Goal: Task Accomplishment & Management: Manage account settings

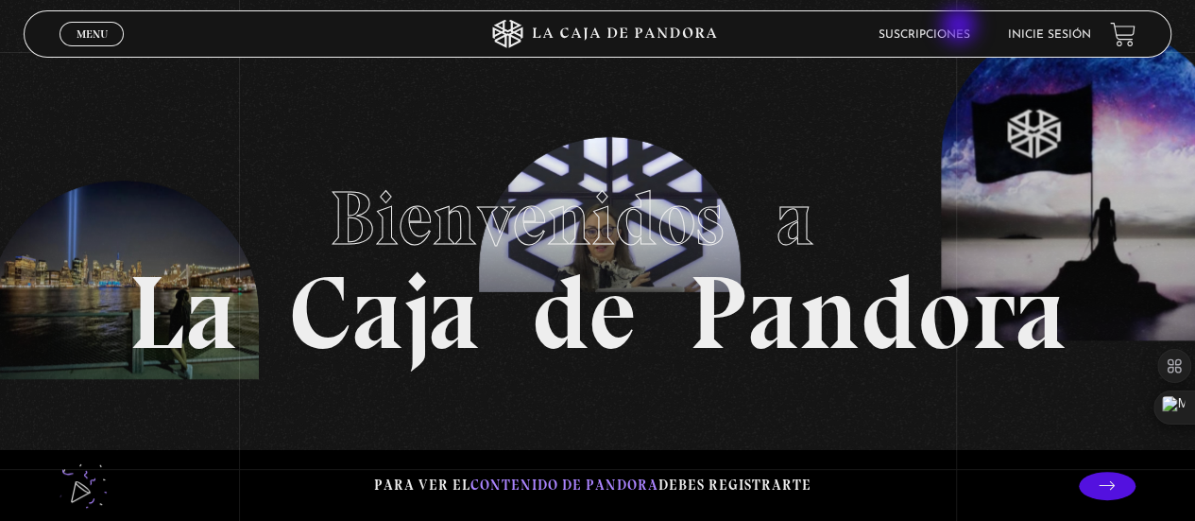
click at [961, 27] on li "Suscripciones" at bounding box center [925, 34] width 92 height 29
click at [961, 29] on link "Suscripciones" at bounding box center [925, 34] width 92 height 11
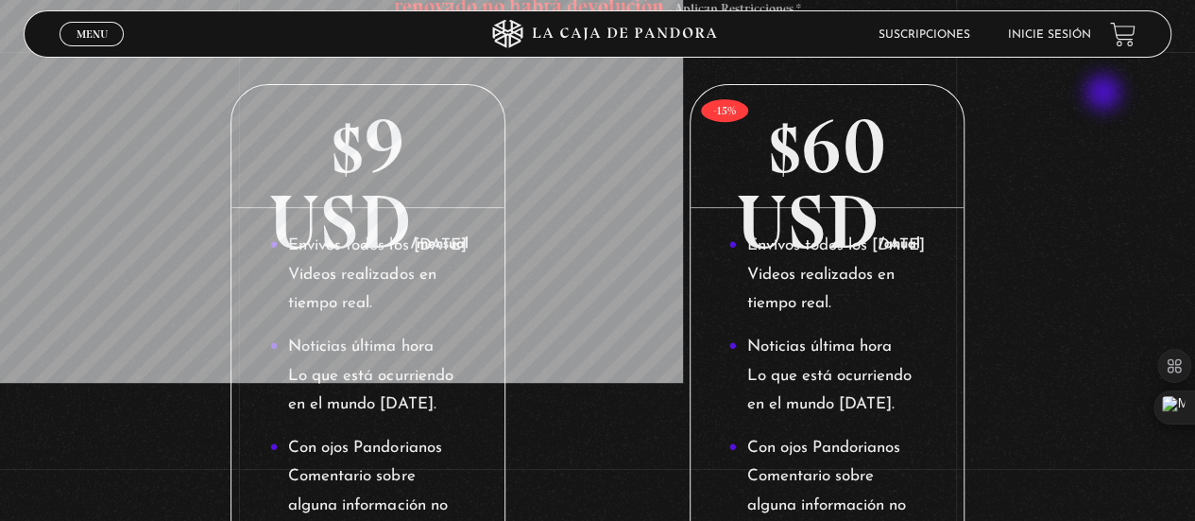
scroll to position [283, 0]
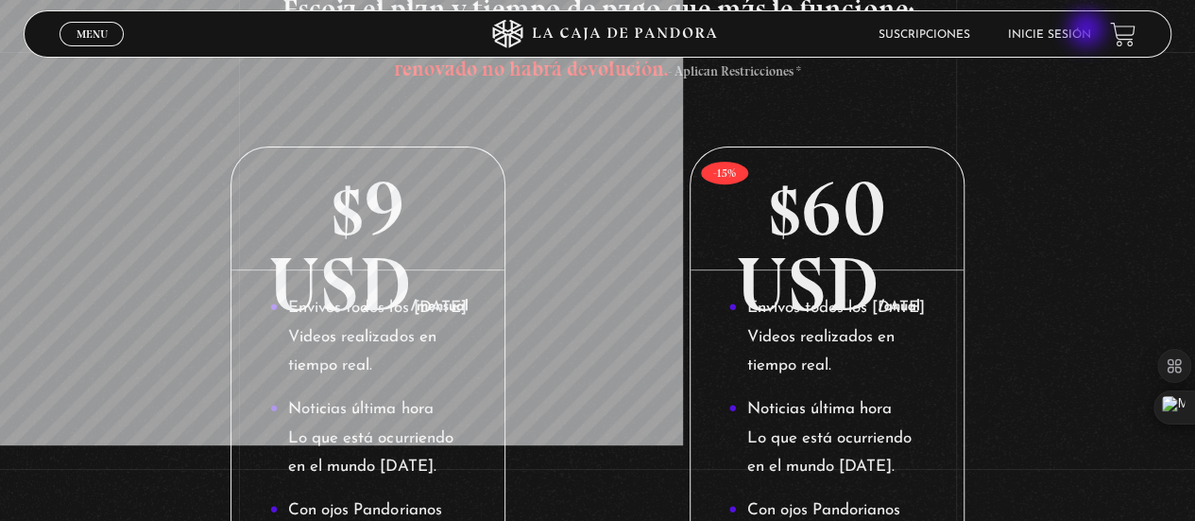
click at [1088, 31] on link "Inicie sesión" at bounding box center [1049, 34] width 83 height 11
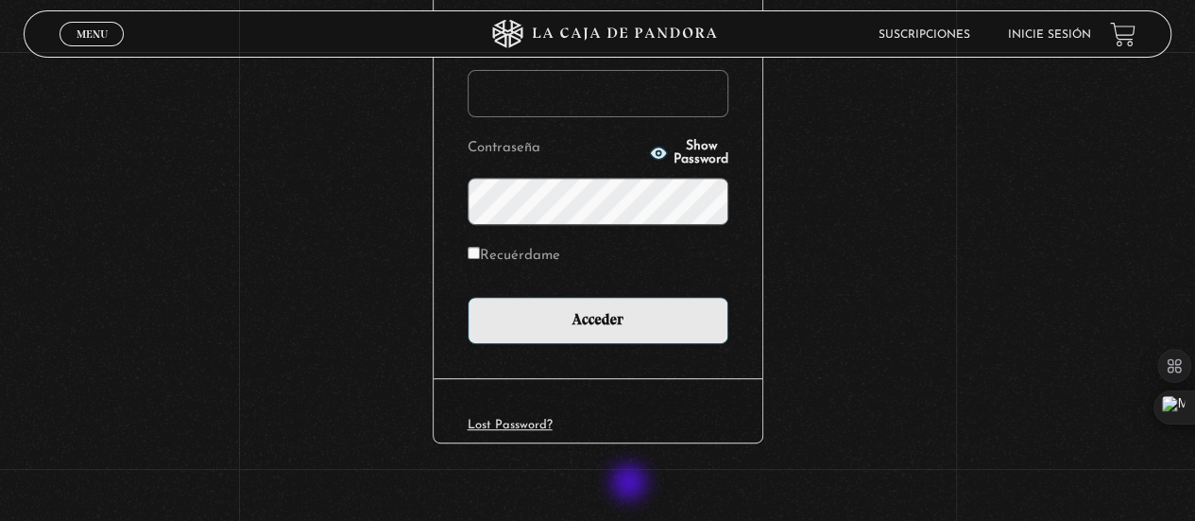
scroll to position [283, 0]
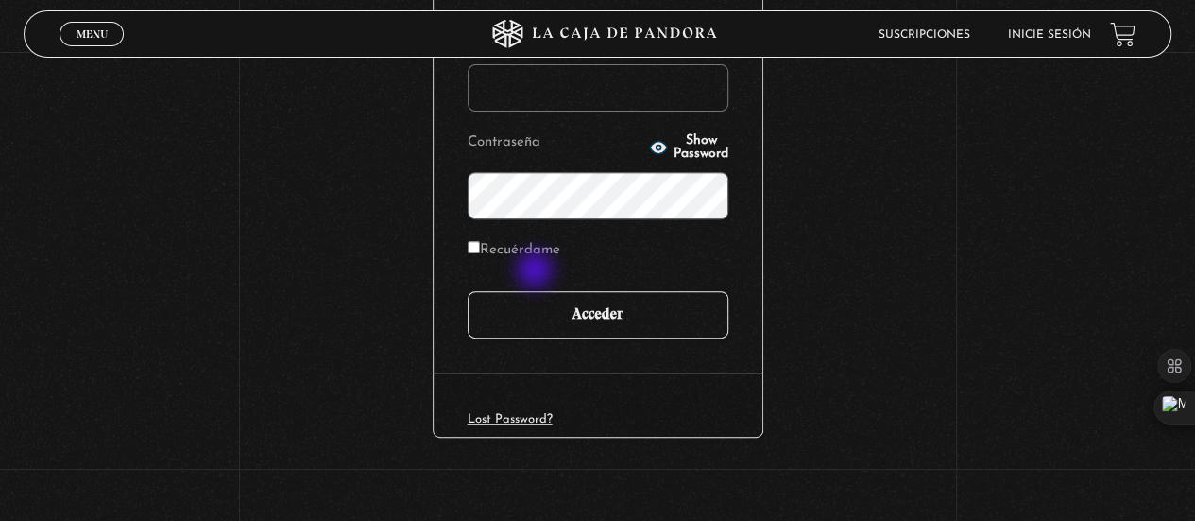
type input "Dani18"
click at [569, 334] on input "Acceder" at bounding box center [598, 314] width 261 height 47
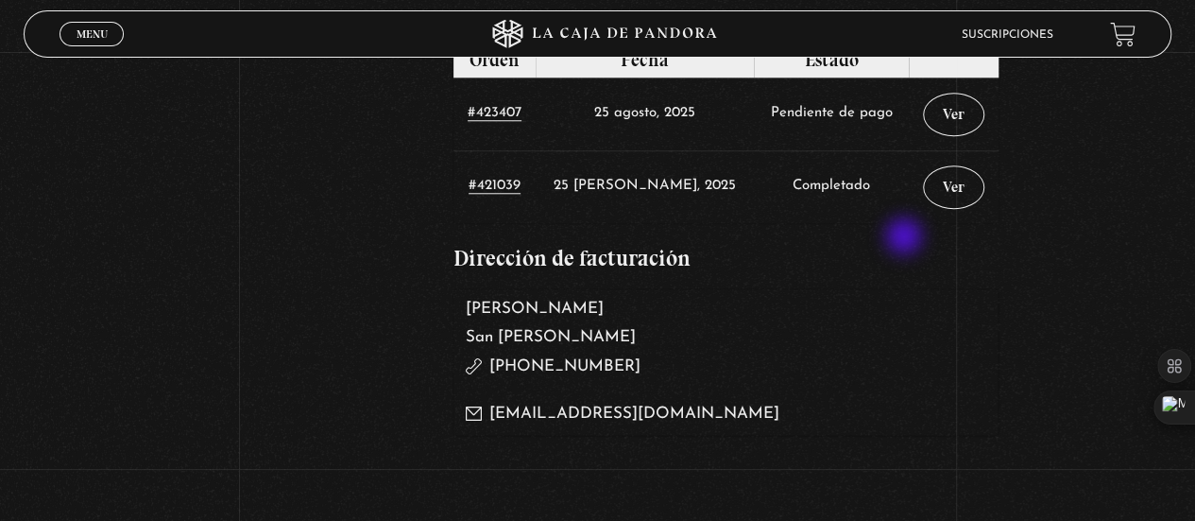
scroll to position [850, 0]
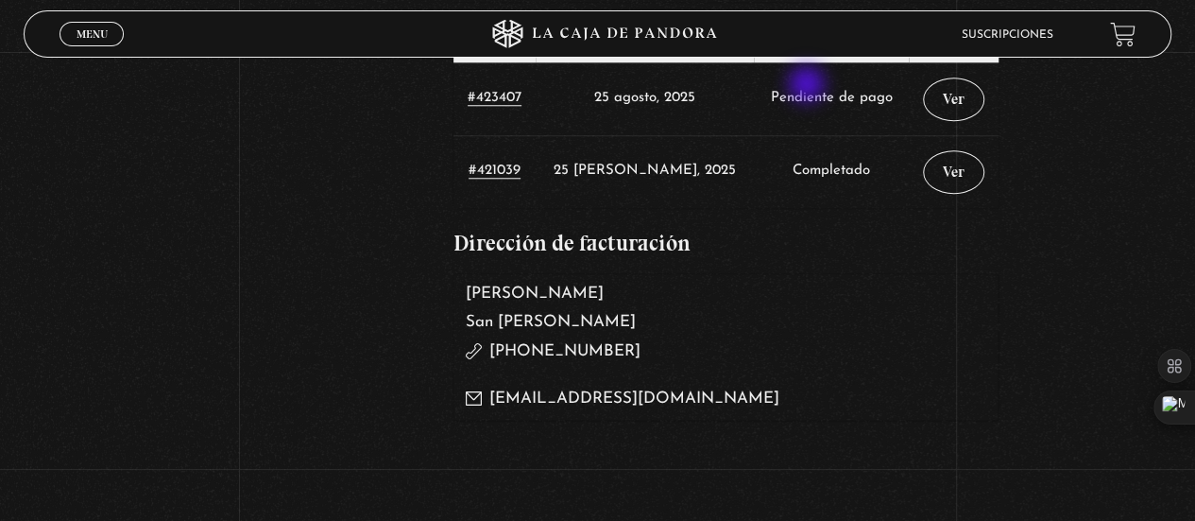
click at [809, 86] on td "Pendiente de pago" at bounding box center [831, 98] width 154 height 73
click at [964, 111] on link "Ver" at bounding box center [953, 98] width 61 height 43
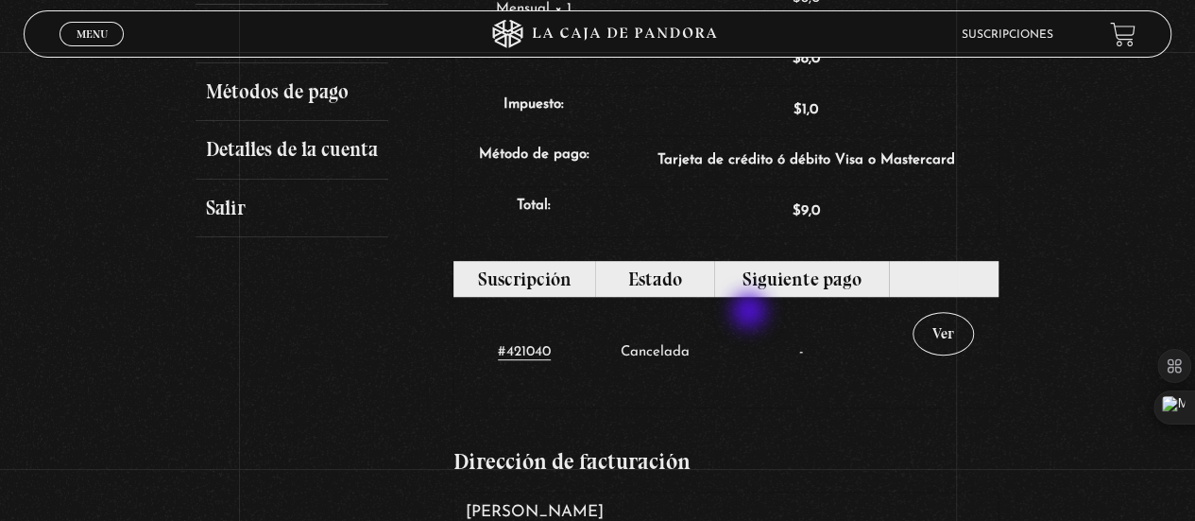
scroll to position [472, 0]
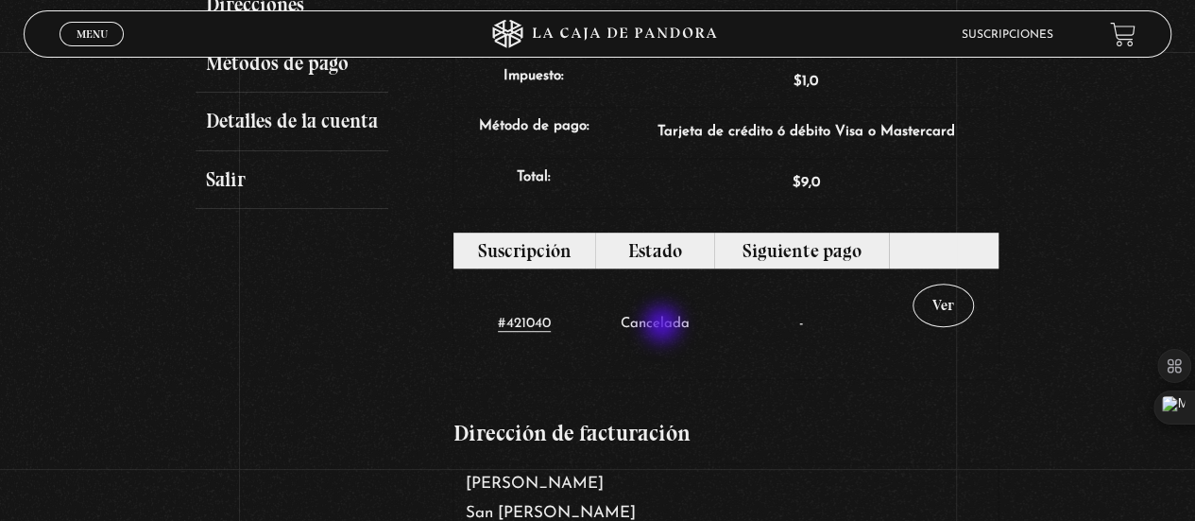
click at [664, 324] on td "Cancelada" at bounding box center [654, 323] width 119 height 111
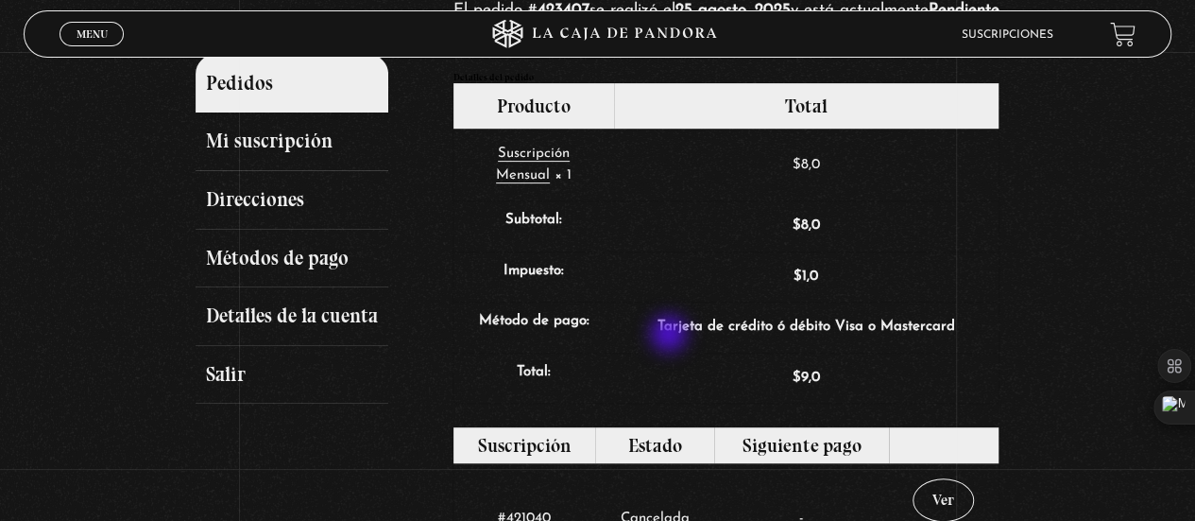
scroll to position [283, 0]
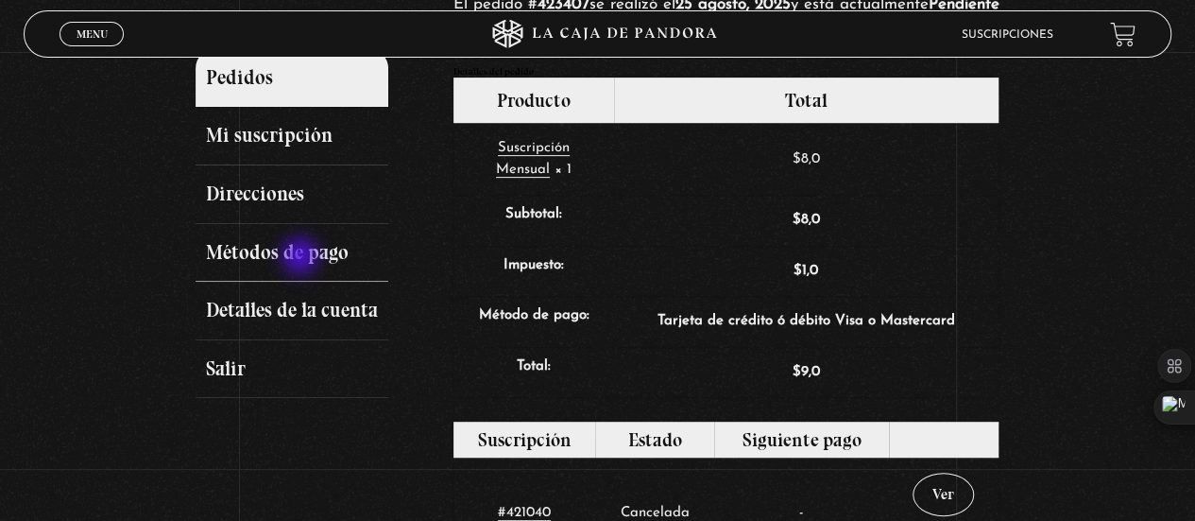
click at [302, 257] on link "Métodos de pago" at bounding box center [292, 253] width 193 height 59
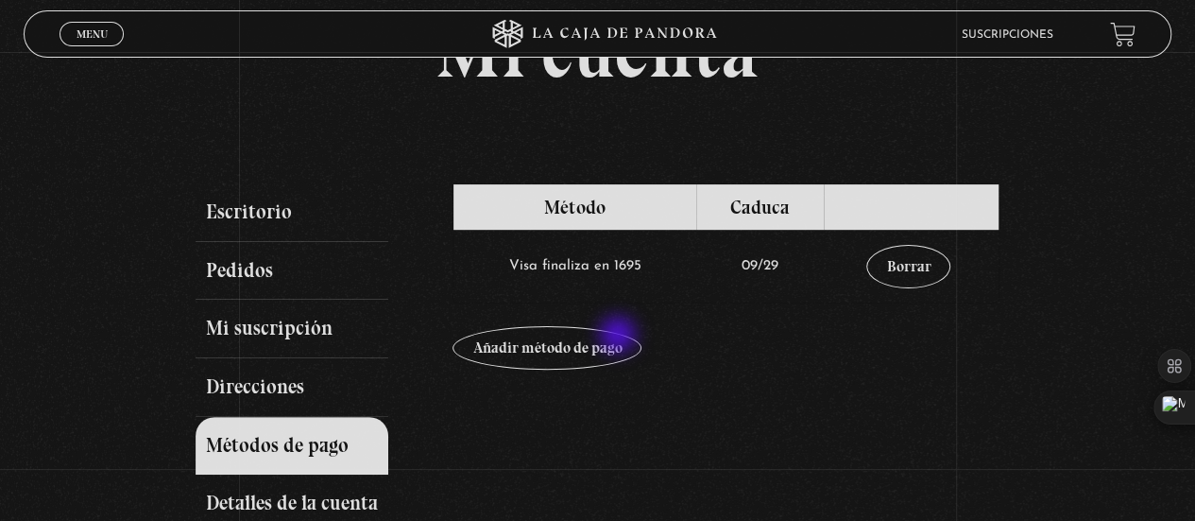
scroll to position [94, 0]
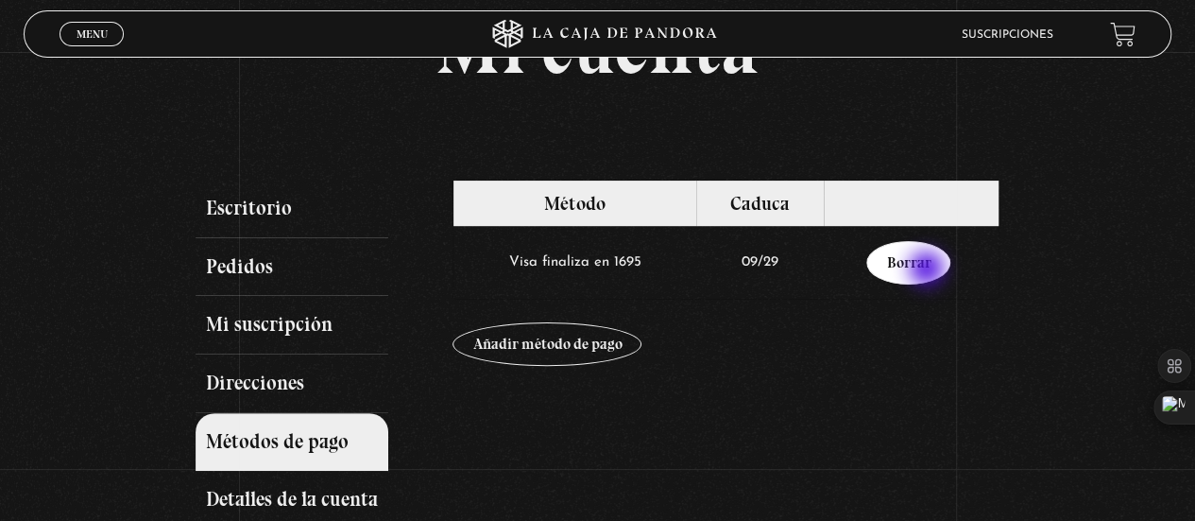
click at [929, 270] on link "Borrar" at bounding box center [908, 262] width 84 height 43
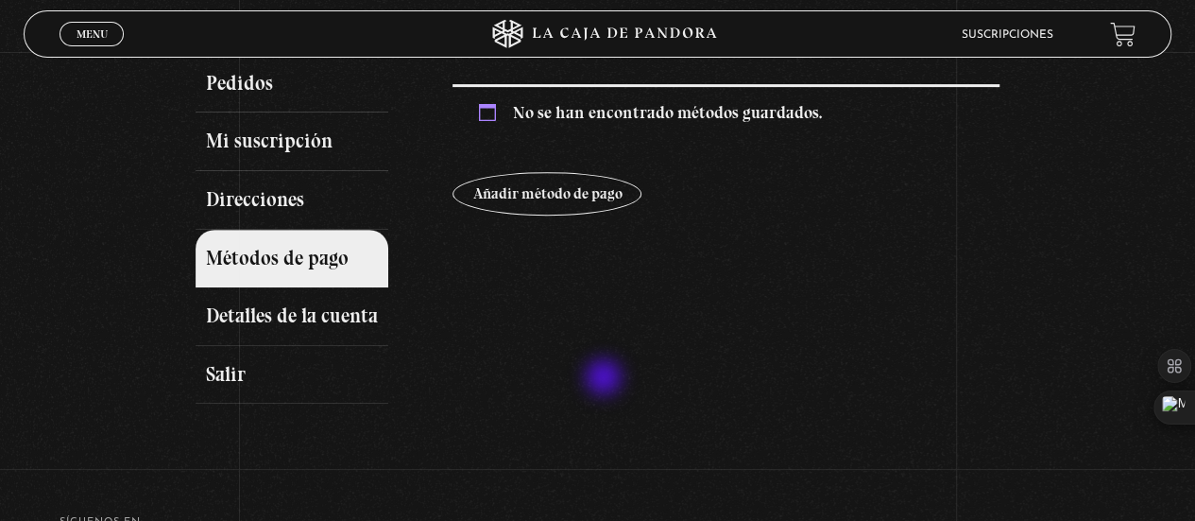
scroll to position [283, 0]
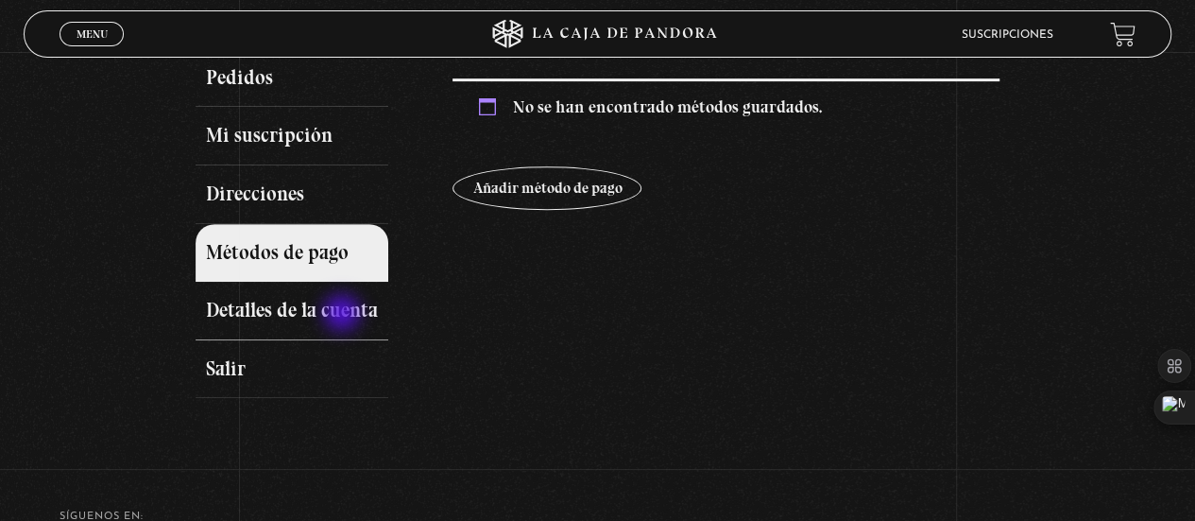
click at [344, 315] on link "Detalles de la cuenta" at bounding box center [292, 311] width 193 height 59
